Goal: Task Accomplishment & Management: Complete application form

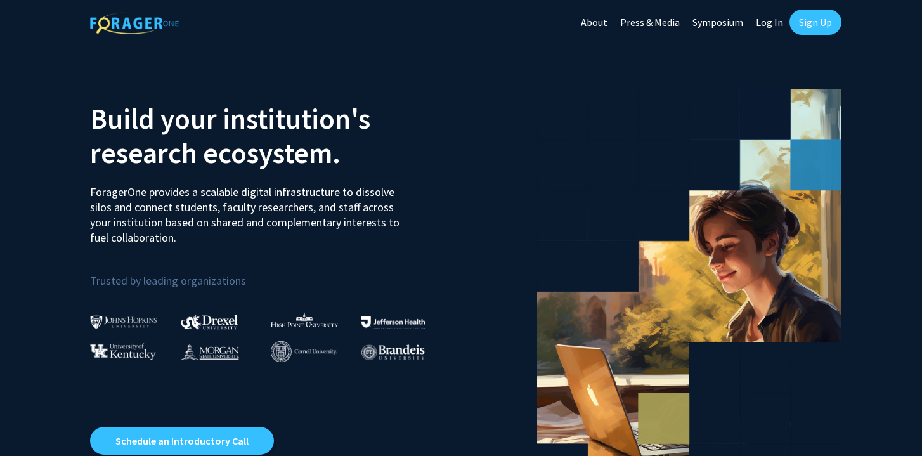
click at [829, 25] on link "Sign Up" at bounding box center [815, 22] width 52 height 25
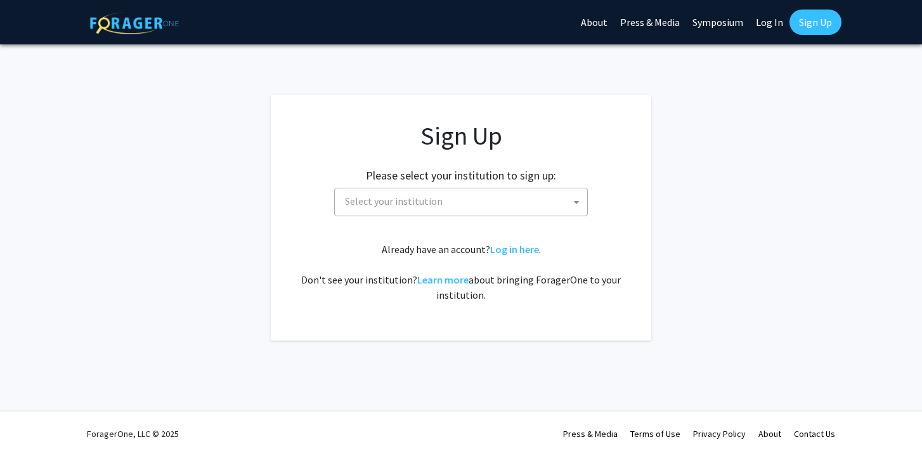
click at [369, 195] on span "Select your institution" at bounding box center [394, 201] width 98 height 13
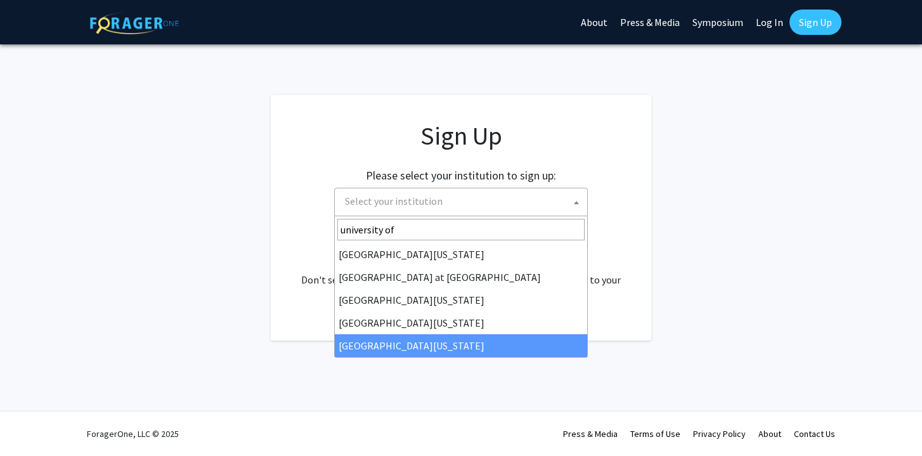
type input "university of"
select select "33"
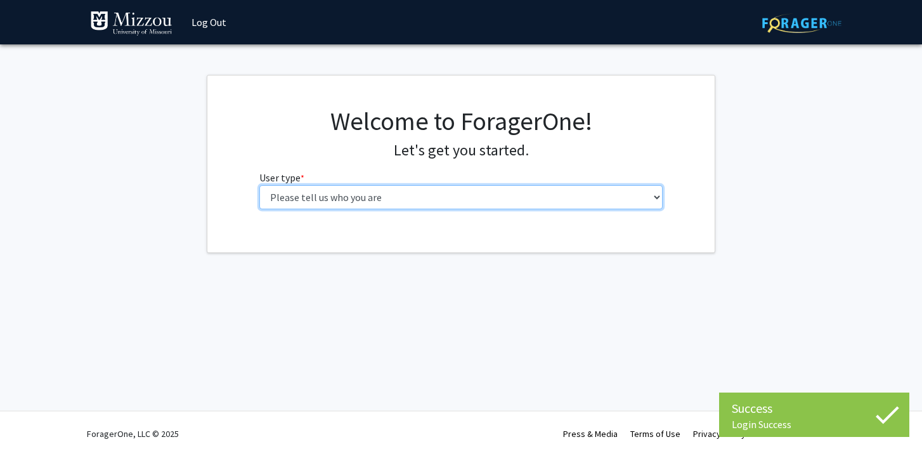
click at [464, 193] on select "Please tell us who you are Undergraduate Student Master's Student Doctoral Cand…" at bounding box center [461, 197] width 404 height 24
select select "1: undergrad"
click at [259, 185] on select "Please tell us who you are Undergraduate Student Master's Student Doctoral Cand…" at bounding box center [461, 197] width 404 height 24
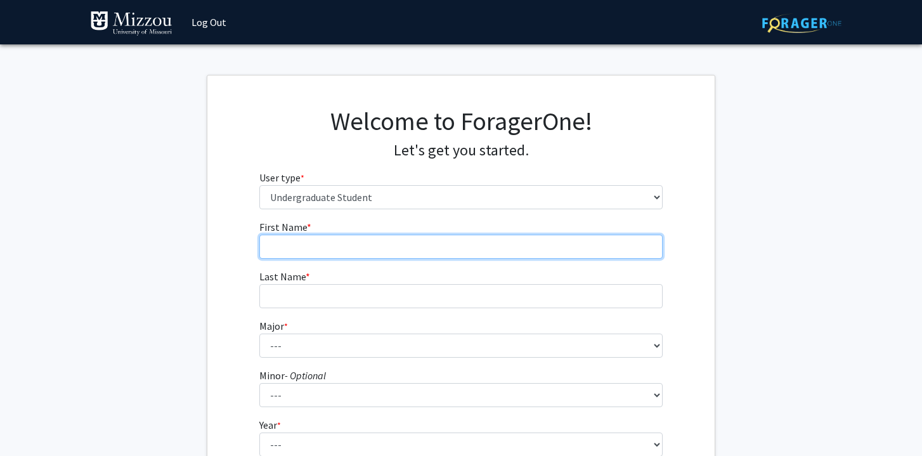
click at [431, 242] on input "First Name * required" at bounding box center [461, 246] width 404 height 24
type input "a"
type input "Kaylie"
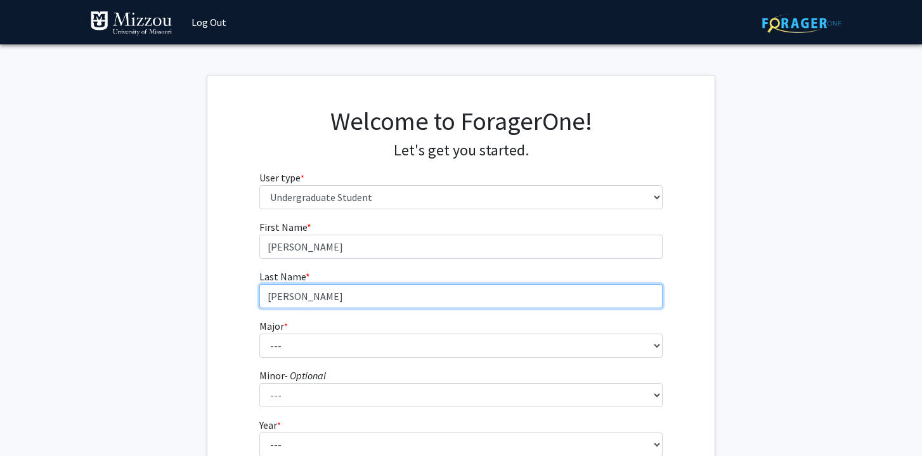
type input "Foster"
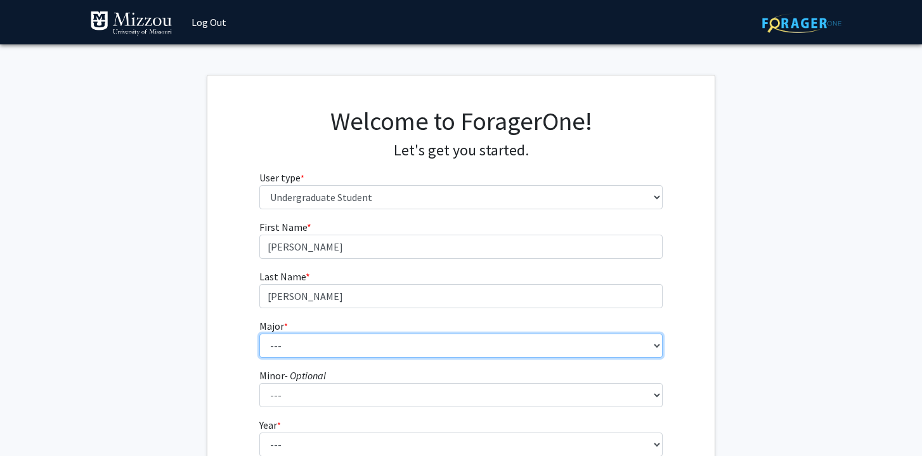
click at [511, 341] on select "--- Agribusiness Management Agricultural Education Agricultural Education: Comm…" at bounding box center [461, 345] width 404 height 24
select select "132: 2625"
click at [259, 333] on select "--- Agribusiness Management Agricultural Education Agricultural Education: Comm…" at bounding box center [461, 345] width 404 height 24
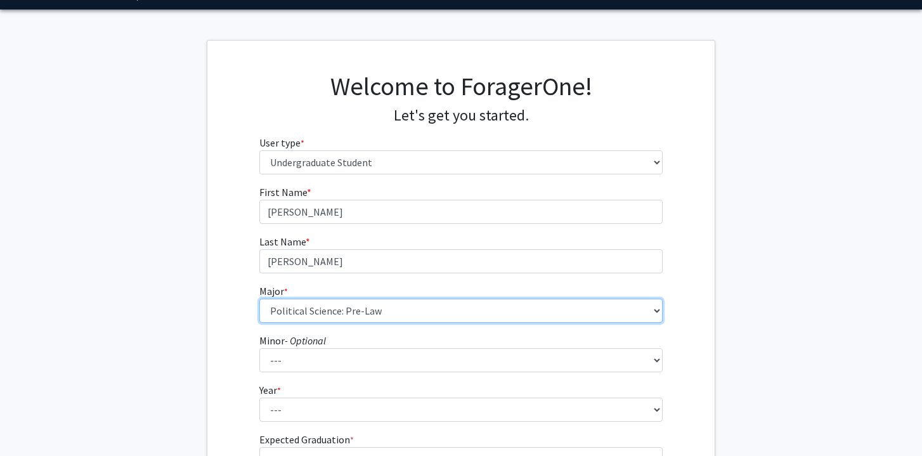
scroll to position [53, 0]
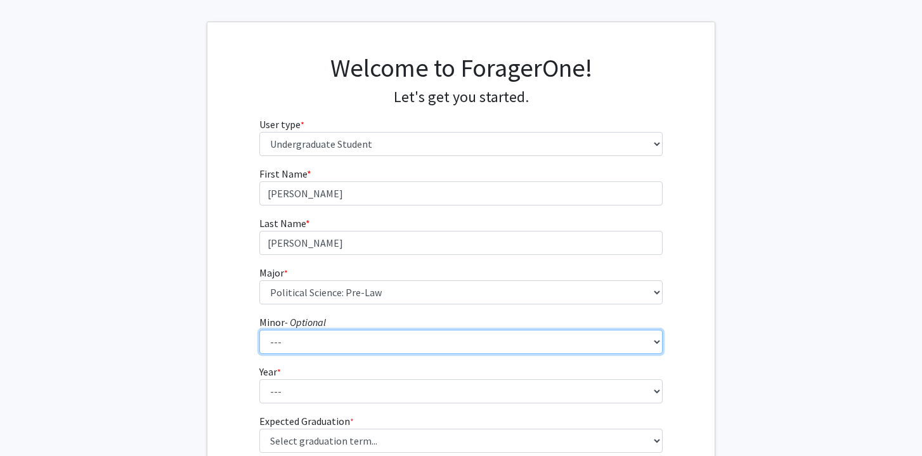
click at [331, 342] on select "--- Accountancy Aerospace Engineering Aerospace Studies Agribusiness Management…" at bounding box center [461, 342] width 404 height 24
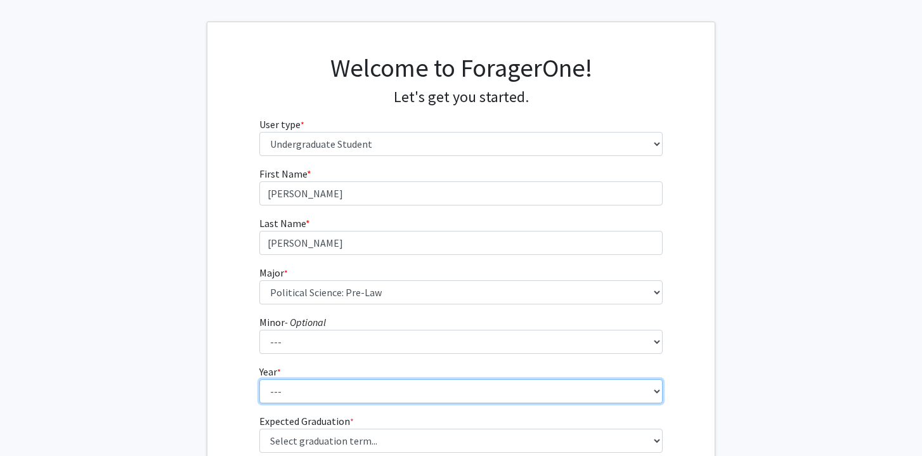
click at [310, 389] on select "--- First-year Sophomore Junior Senior Postbaccalaureate Certificate" at bounding box center [461, 391] width 404 height 24
select select "2: sophomore"
click at [259, 379] on select "--- First-year Sophomore Junior Senior Postbaccalaureate Certificate" at bounding box center [461, 391] width 404 height 24
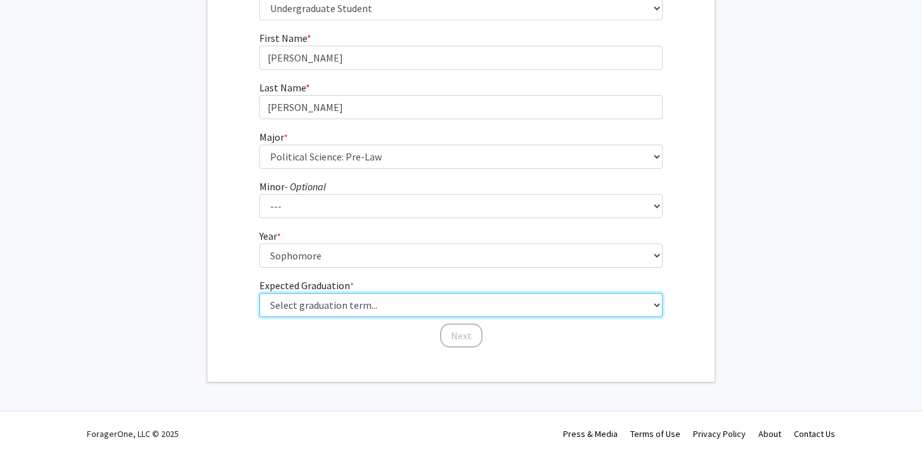
click at [390, 301] on select "Select graduation term... Spring 2025 Summer 2025 Fall 2025 Winter 2025 Spring …" at bounding box center [461, 305] width 404 height 24
click at [496, 309] on select "Select graduation term... Spring 2025 Summer 2025 Fall 2025 Winter 2025 Spring …" at bounding box center [461, 305] width 404 height 24
select select "13: spring_2028"
click at [259, 293] on select "Select graduation term... Spring 2025 Summer 2025 Fall 2025 Winter 2025 Spring …" at bounding box center [461, 305] width 404 height 24
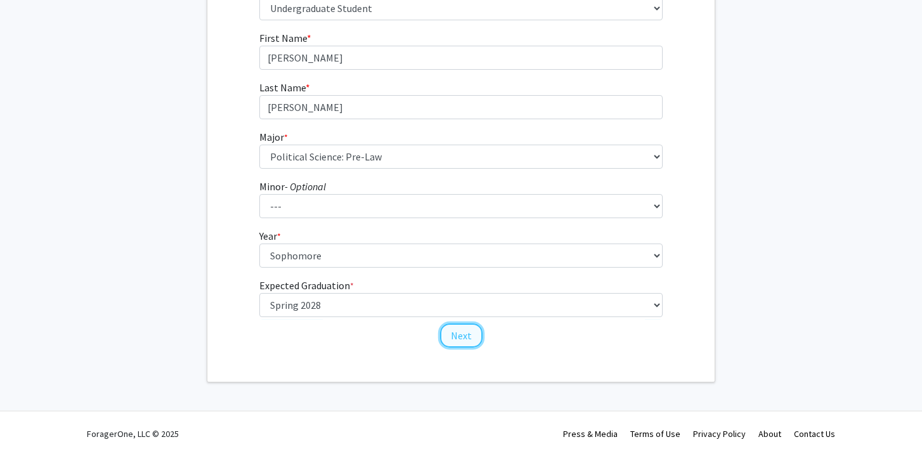
click at [451, 338] on button "Next" at bounding box center [461, 335] width 42 height 24
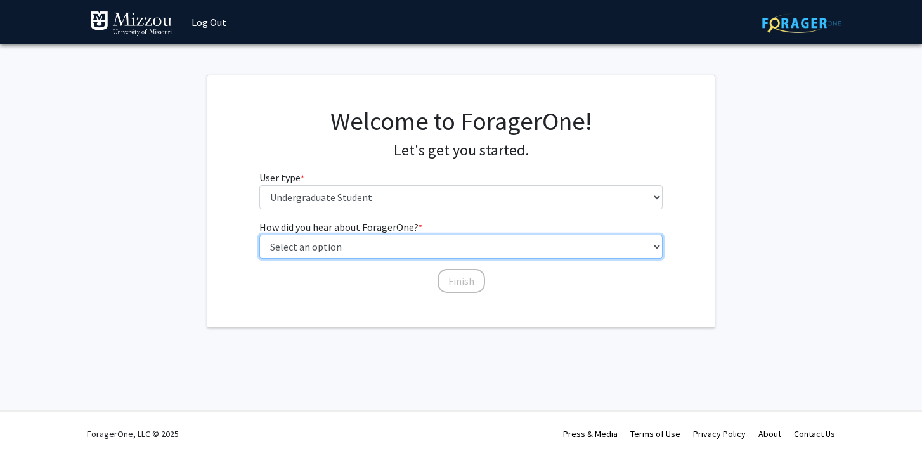
click at [418, 243] on select "Select an option Peer/student recommendation Faculty/staff recommendation Unive…" at bounding box center [461, 246] width 404 height 24
select select "2: faculty_recommendation"
click at [259, 234] on select "Select an option Peer/student recommendation Faculty/staff recommendation Unive…" at bounding box center [461, 246] width 404 height 24
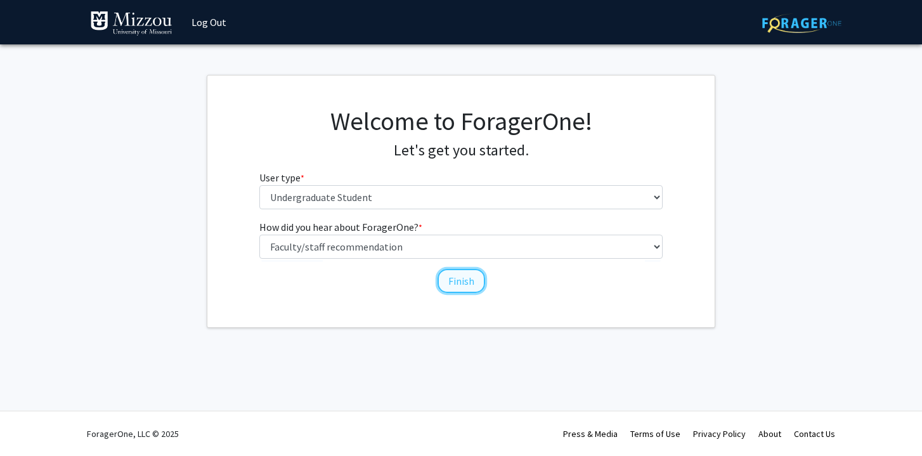
click at [456, 284] on button "Finish" at bounding box center [461, 281] width 48 height 24
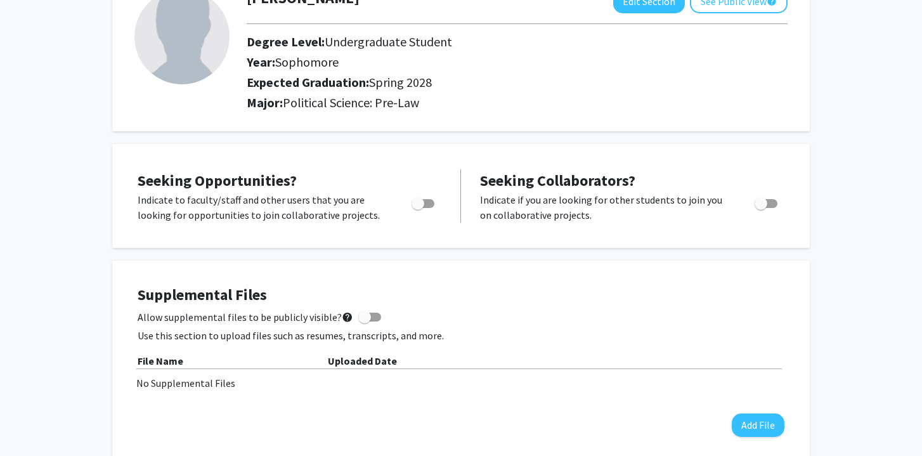
scroll to position [108, 0]
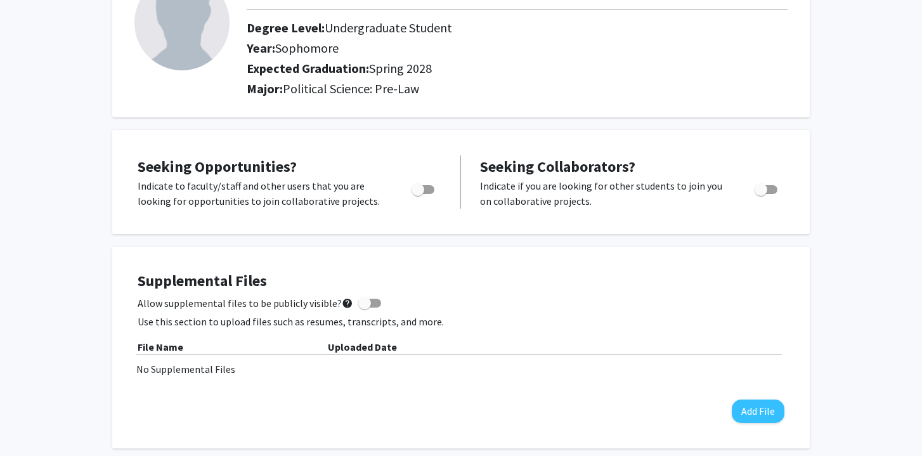
click at [421, 186] on span "Toggle" at bounding box center [417, 189] width 13 height 13
click at [418, 194] on input "Are you actively seeking opportunities?" at bounding box center [417, 194] width 1 height 1
checkbox input "true"
click at [768, 188] on span "Toggle" at bounding box center [765, 189] width 23 height 9
click at [761, 194] on input "Would you like to receive other student requests to work with you?" at bounding box center [760, 194] width 1 height 1
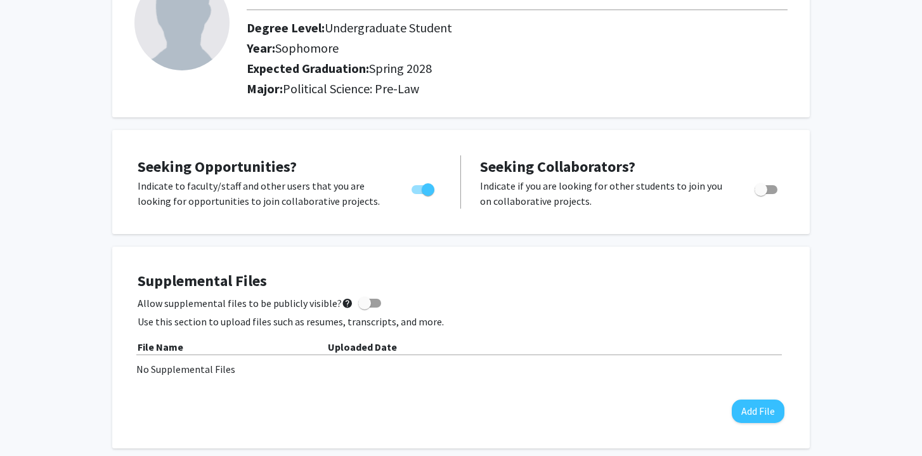
checkbox input "true"
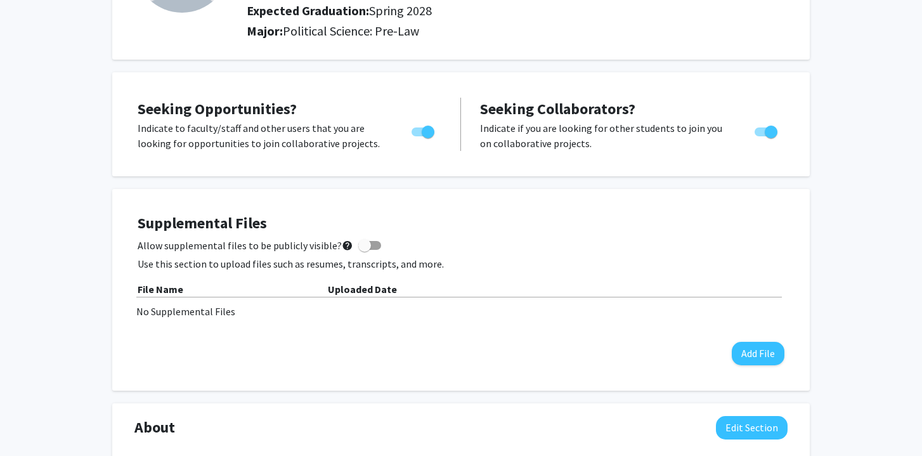
scroll to position [168, 0]
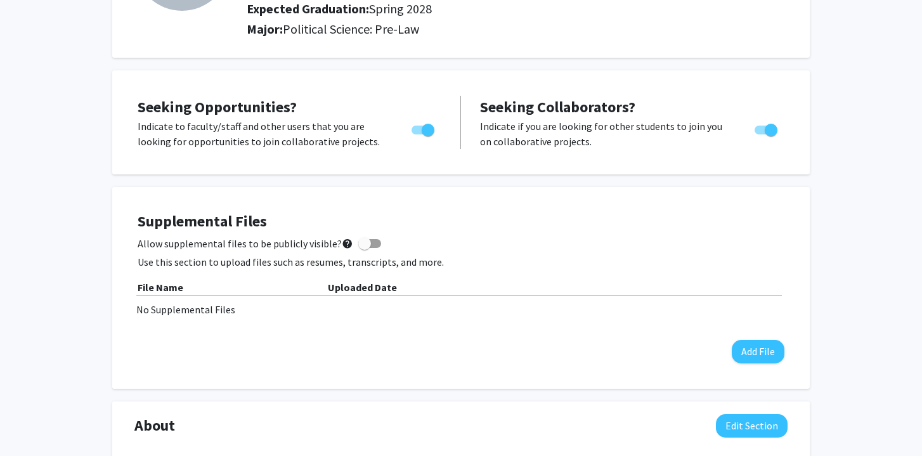
click at [365, 245] on span at bounding box center [369, 243] width 23 height 9
click at [364, 248] on input "Allow supplemental files to be publicly visible? help" at bounding box center [364, 248] width 1 height 1
checkbox input "true"
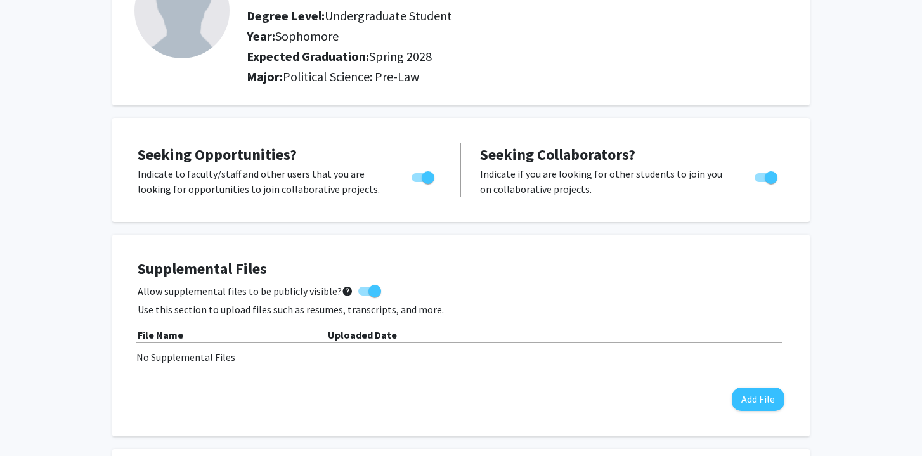
scroll to position [0, 0]
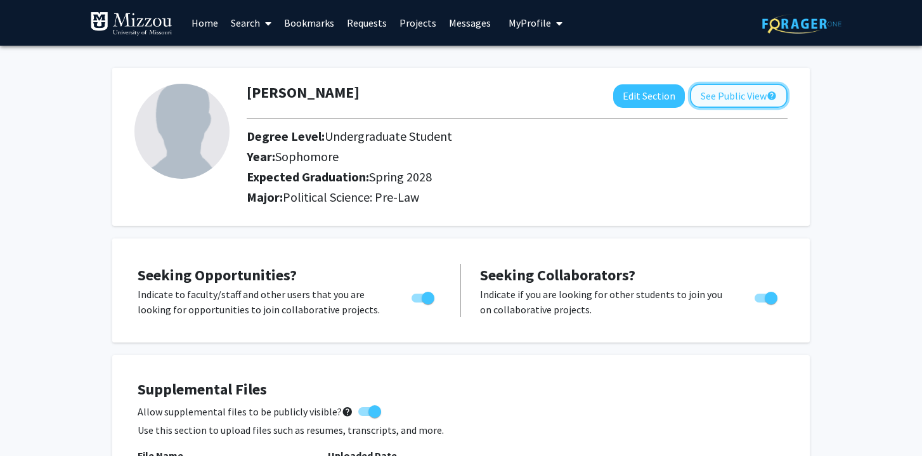
click at [736, 93] on button "See Public View help" at bounding box center [739, 96] width 98 height 24
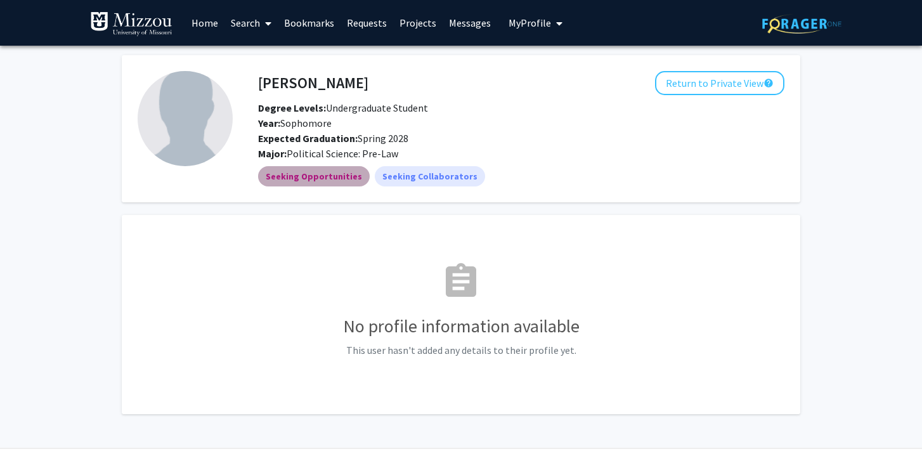
click at [346, 182] on mat-chip "Seeking Opportunities" at bounding box center [314, 176] width 112 height 20
click at [245, 24] on link "Search" at bounding box center [250, 23] width 53 height 44
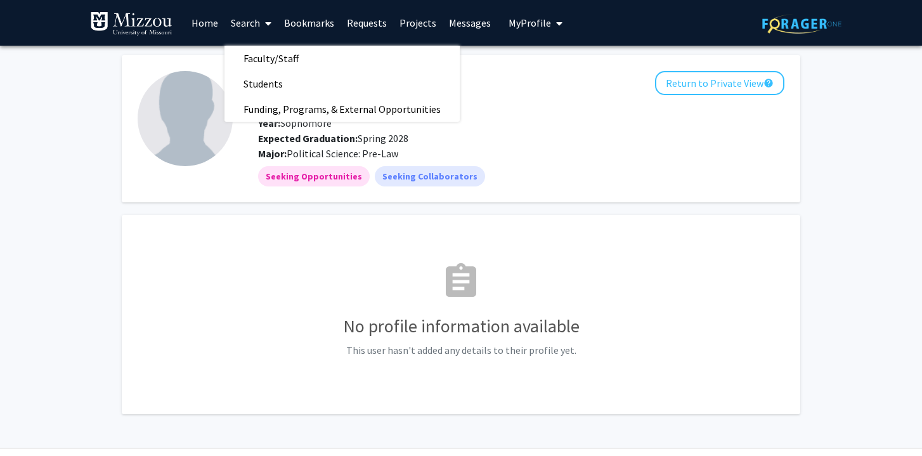
click at [262, 209] on div "Kaylie Foster Return to Private View help Degree Levels: Undergraduate Student …" at bounding box center [460, 234] width 697 height 359
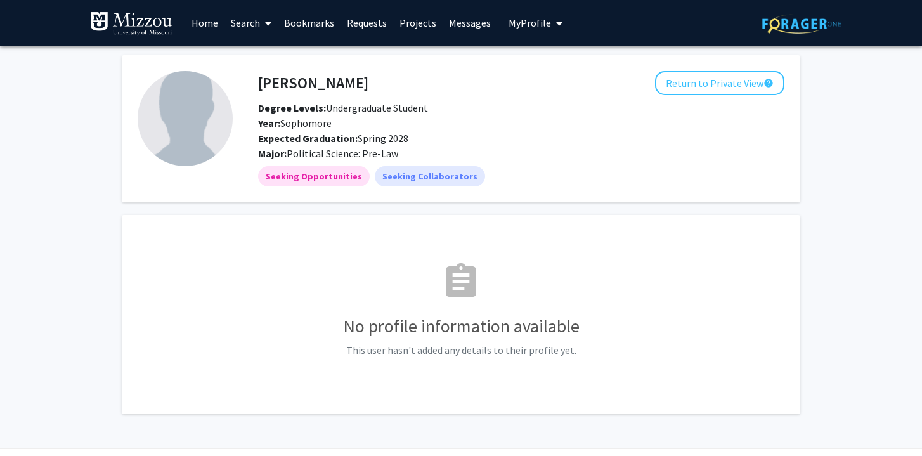
click at [409, 31] on link "Projects" at bounding box center [417, 23] width 49 height 44
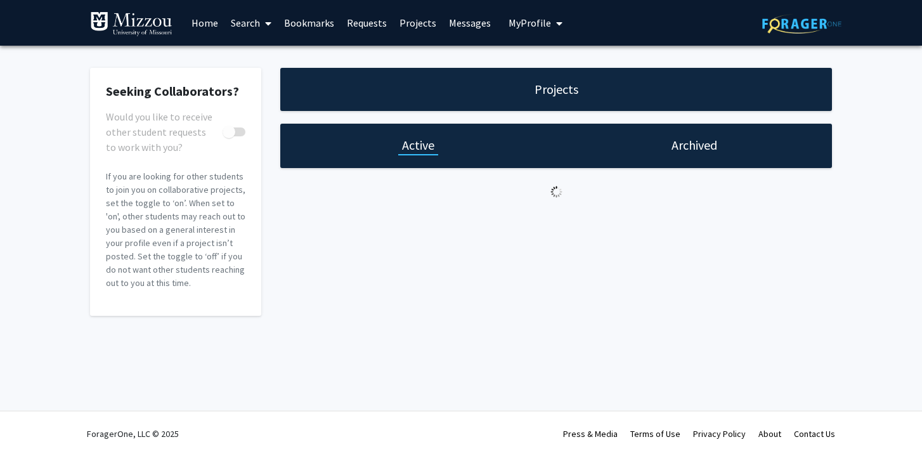
checkbox input "true"
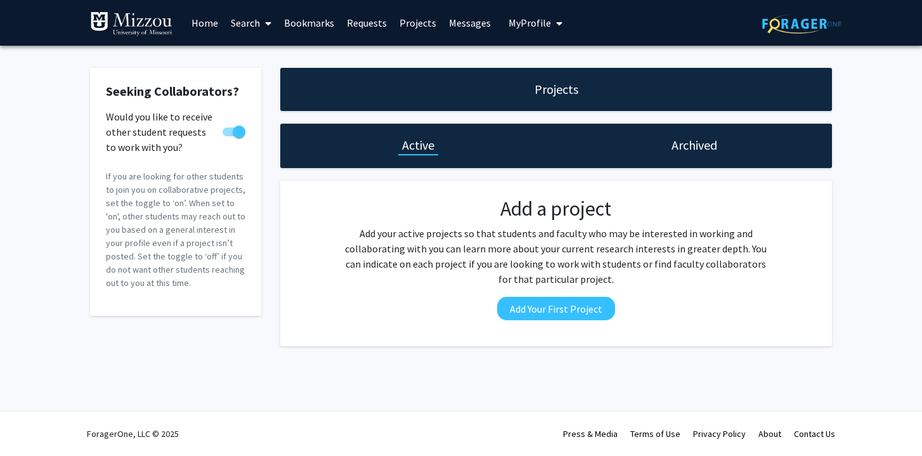
click at [198, 18] on link "Home" at bounding box center [204, 23] width 39 height 44
